Goal: Task Accomplishment & Management: Manage account settings

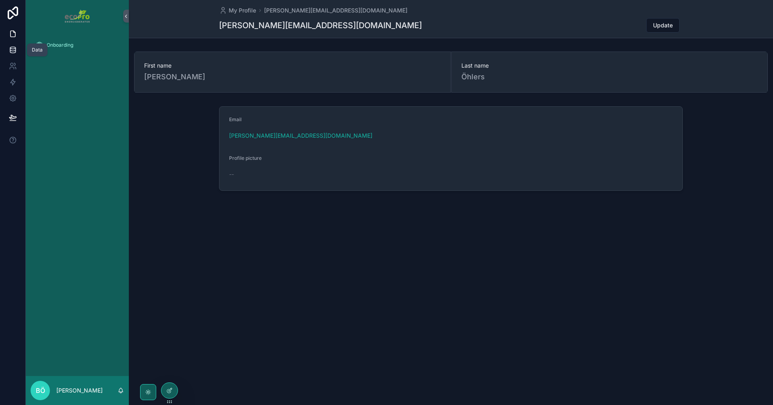
click at [19, 53] on link at bounding box center [12, 50] width 25 height 16
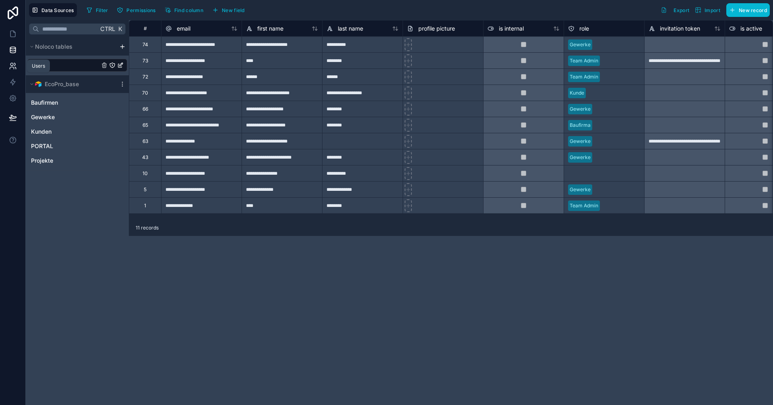
click at [18, 69] on link at bounding box center [12, 66] width 25 height 16
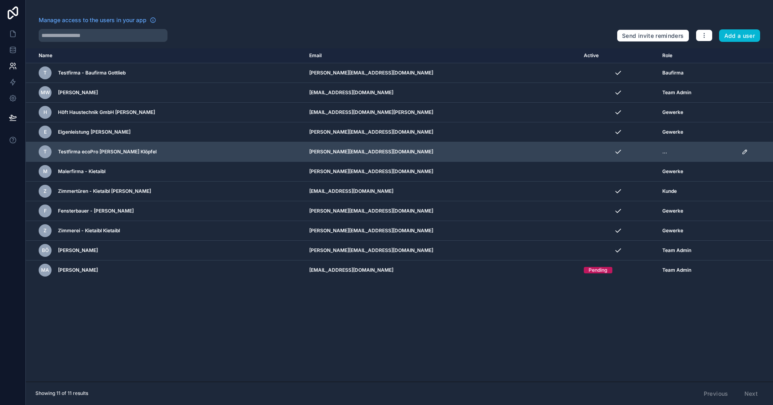
click at [662, 152] on span "..." at bounding box center [664, 152] width 5 height 6
click at [737, 150] on td "scrollable content" at bounding box center [755, 152] width 36 height 20
click at [742, 151] on icon "scrollable content" at bounding box center [745, 152] width 6 height 6
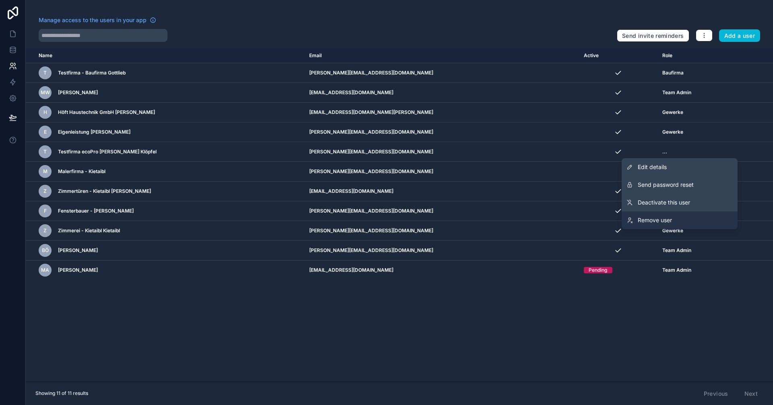
click at [648, 221] on span "Remove user" at bounding box center [655, 220] width 34 height 8
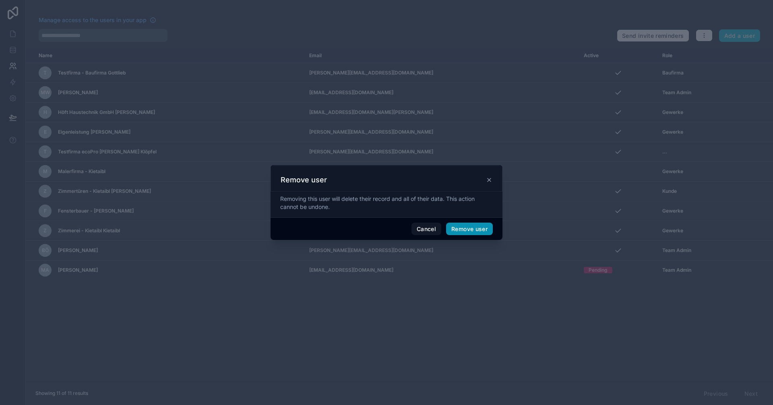
click at [476, 227] on button "Remove user" at bounding box center [469, 229] width 47 height 13
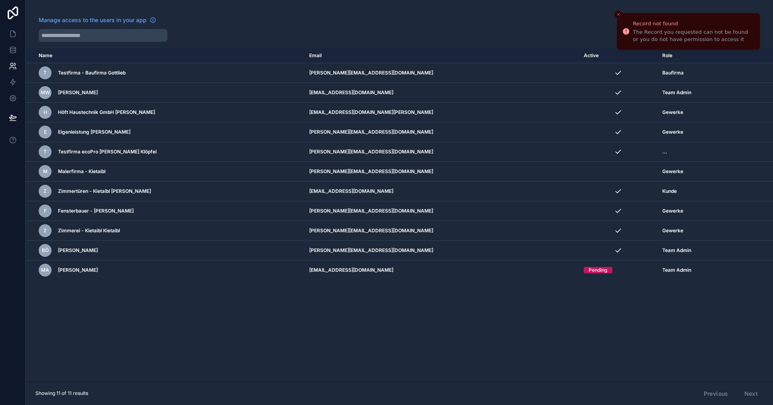
click at [525, 302] on div "Name Email Active Role [DOMAIN_NAME] T Testfirma - Baufirma Gottlieb [EMAIL_ADD…" at bounding box center [399, 214] width 747 height 333
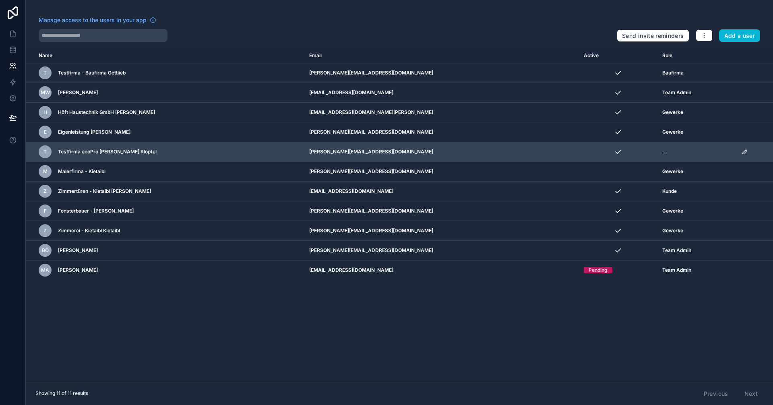
click at [662, 151] on span "..." at bounding box center [664, 152] width 5 height 6
click at [742, 152] on icon "scrollable content" at bounding box center [745, 152] width 6 height 6
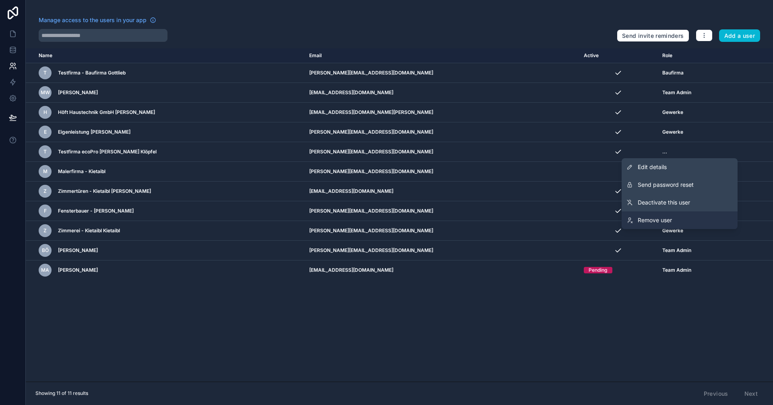
click at [650, 220] on span "Remove user" at bounding box center [655, 220] width 34 height 8
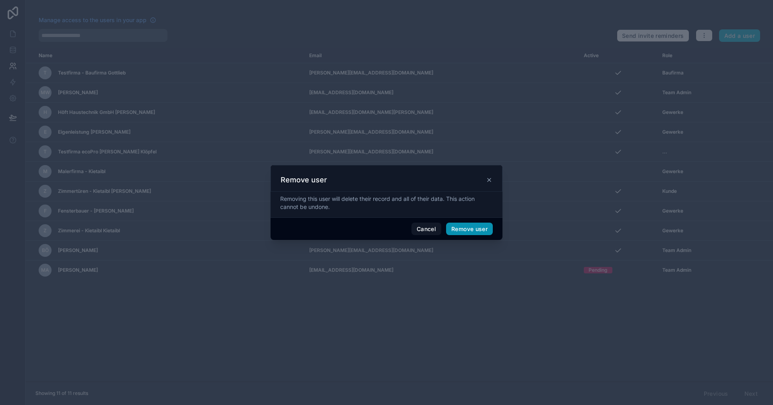
click at [461, 231] on button "Remove user" at bounding box center [469, 229] width 47 height 13
click at [444, 227] on button "Cancel" at bounding box center [453, 228] width 30 height 15
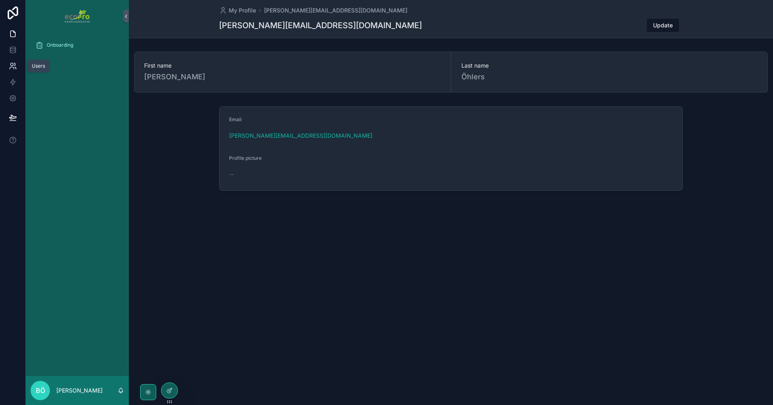
click at [13, 62] on icon at bounding box center [13, 66] width 8 height 8
click at [9, 70] on link at bounding box center [12, 66] width 25 height 16
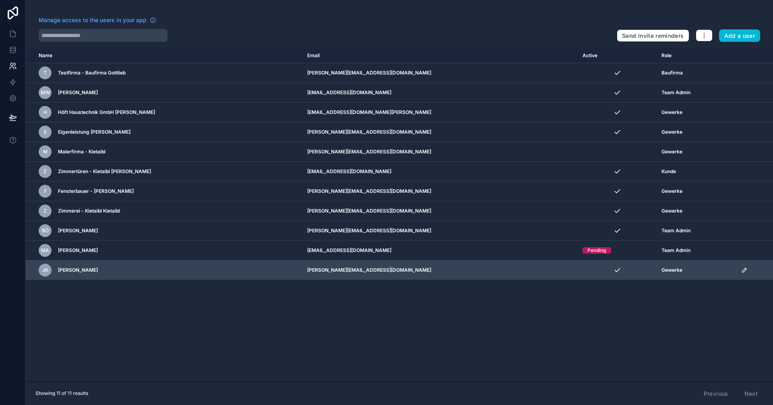
click at [745, 269] on icon "scrollable content" at bounding box center [745, 269] width 1 height 1
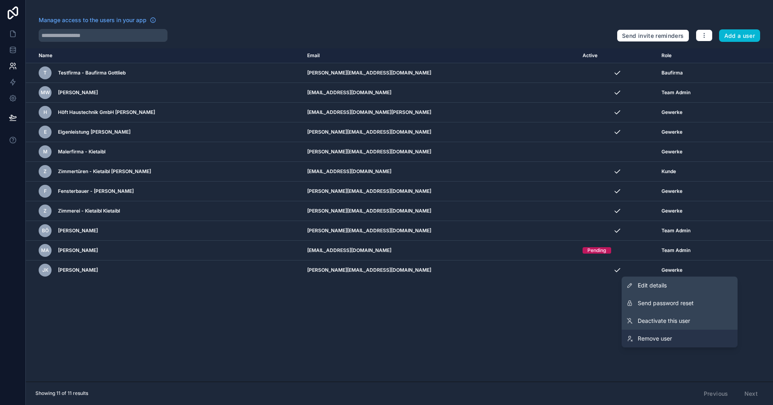
click at [651, 334] on link "Remove user" at bounding box center [680, 339] width 116 height 18
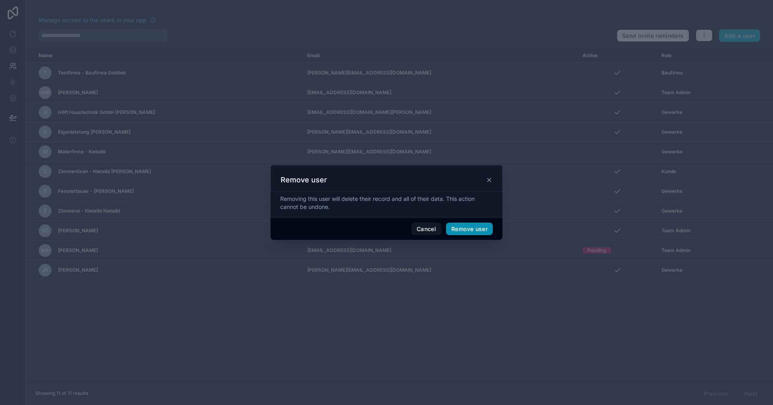
click at [473, 231] on button "Remove user" at bounding box center [469, 229] width 47 height 13
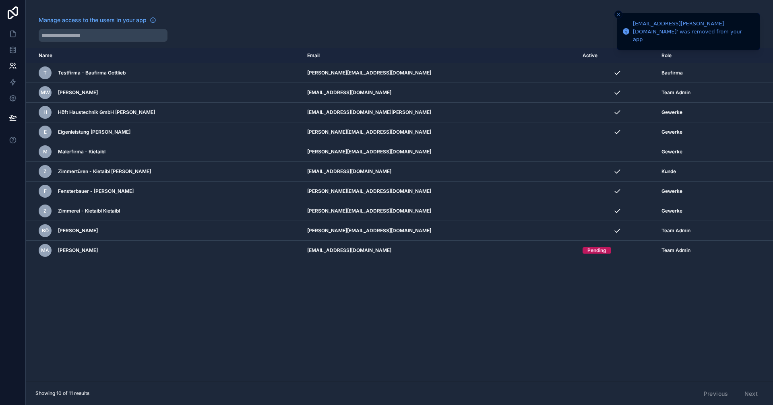
click at [222, 22] on div "Manage access to the users in your app" at bounding box center [325, 22] width 572 height 13
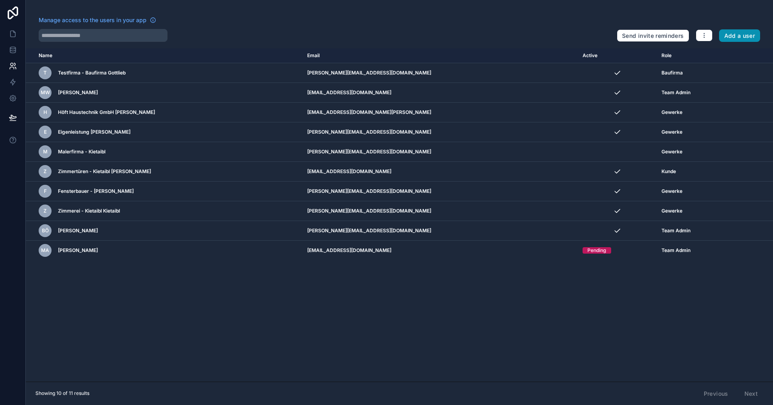
click at [746, 38] on button "Add a user" at bounding box center [739, 35] width 41 height 13
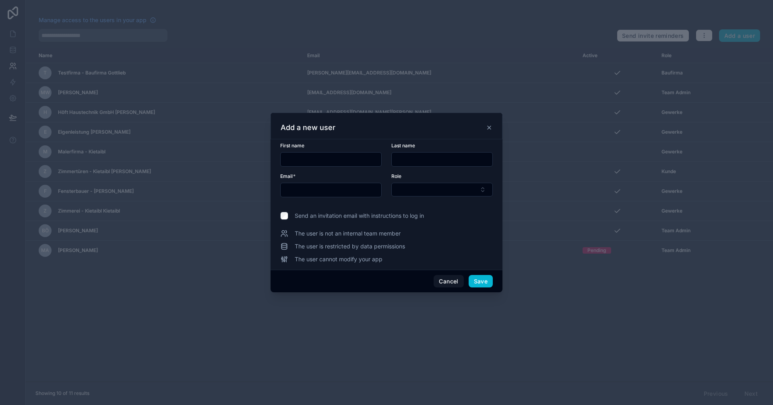
click at [318, 161] on input "text" at bounding box center [331, 159] width 101 height 11
type input "****"
type input "*******"
type input "**********"
click at [455, 184] on button "Select Button" at bounding box center [441, 190] width 101 height 14
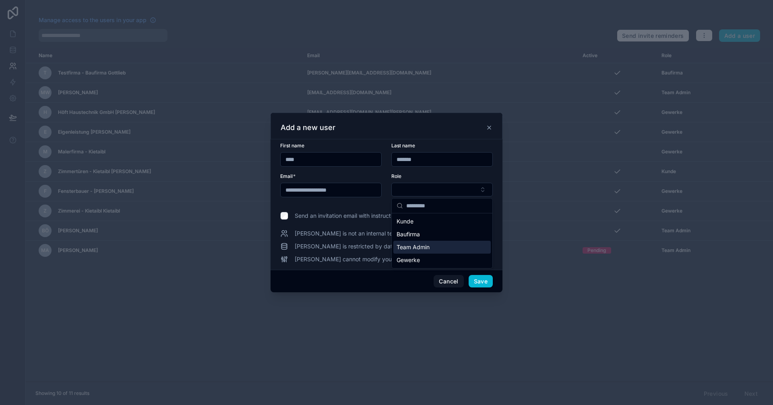
click at [426, 252] on div "Team Admin" at bounding box center [441, 247] width 97 height 13
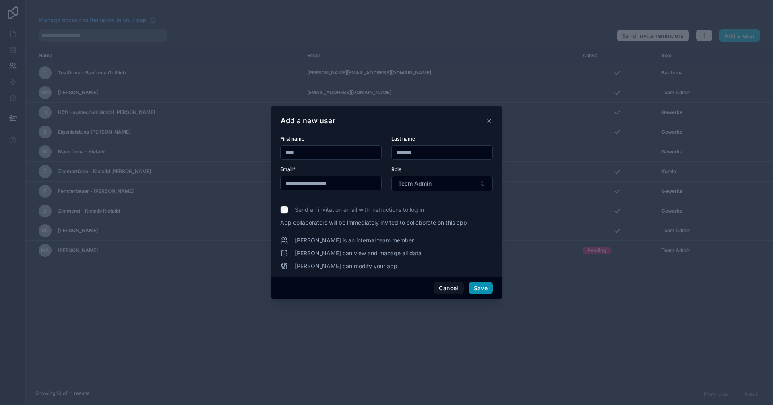
click at [484, 286] on button "Save" at bounding box center [481, 288] width 24 height 13
